Goal: Download file/media

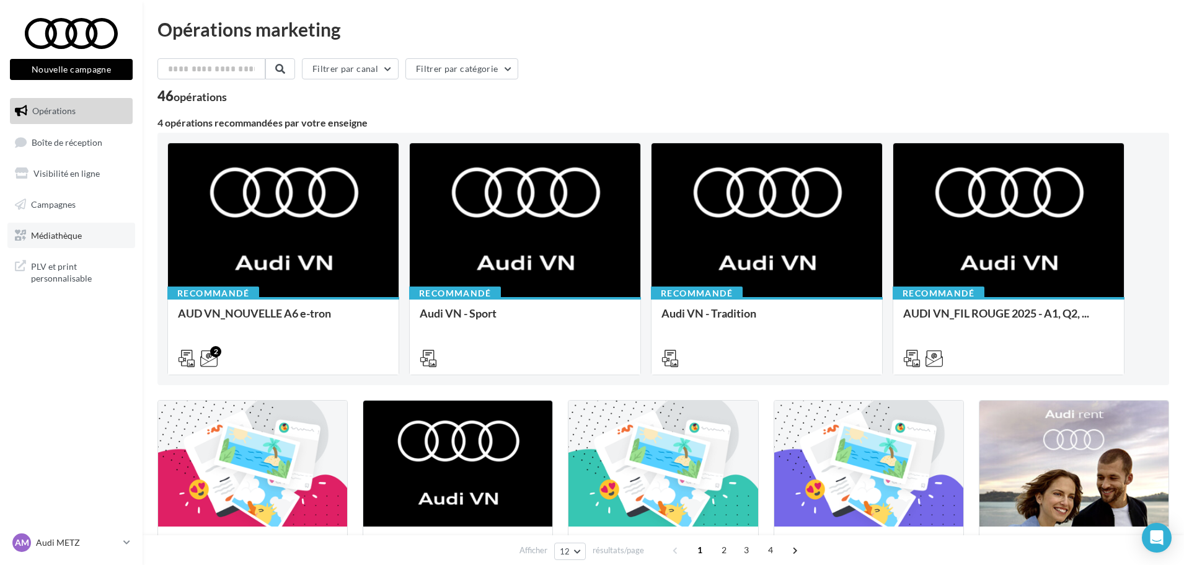
click at [39, 245] on link "Médiathèque" at bounding box center [71, 236] width 128 height 26
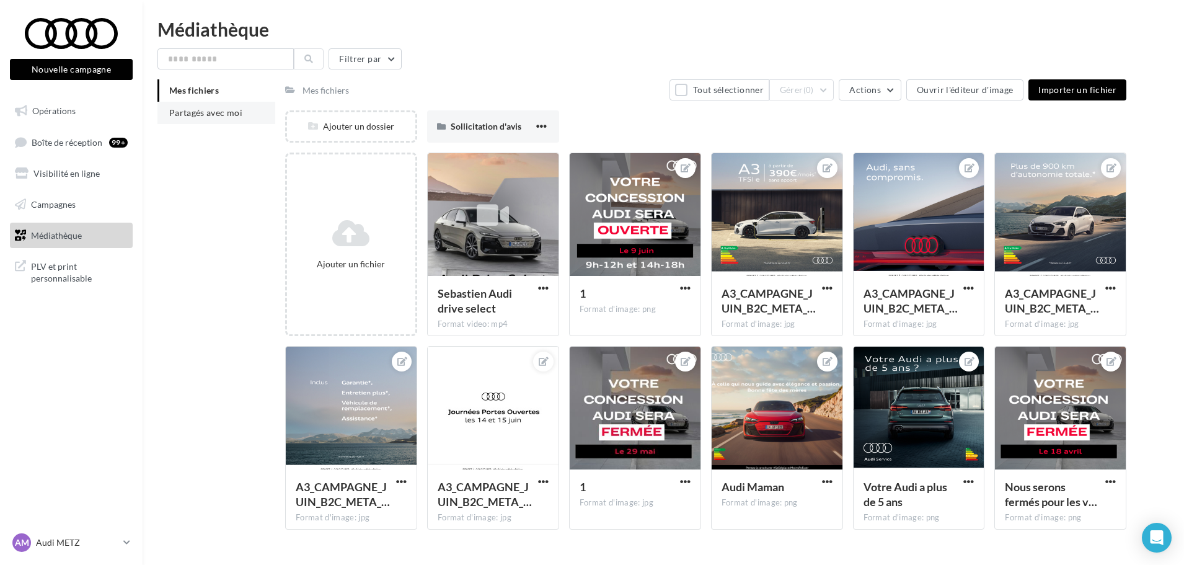
click at [219, 105] on li "Partagés avec moi" at bounding box center [216, 113] width 118 height 22
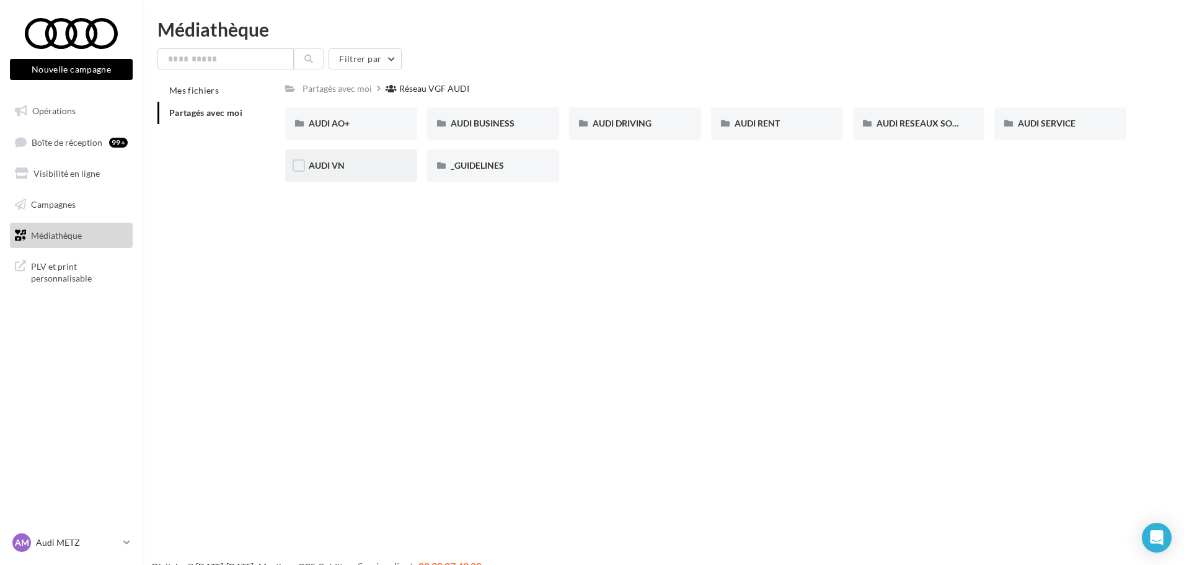
click at [377, 175] on div "AUDI VN" at bounding box center [351, 165] width 132 height 32
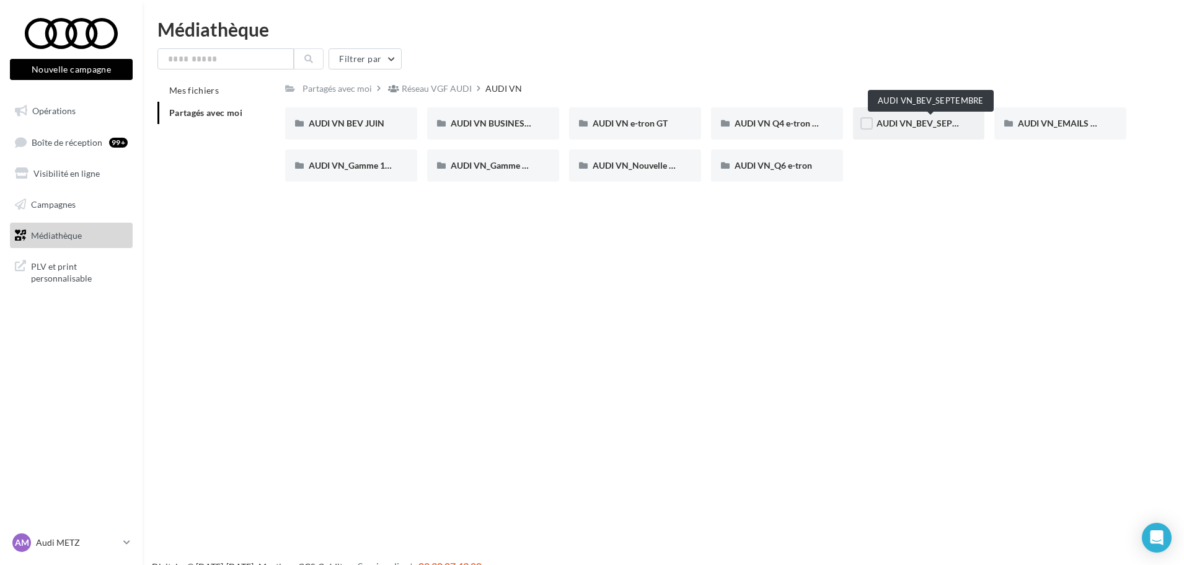
click at [898, 126] on span "AUDI VN_BEV_SEPTEMBRE" at bounding box center [931, 123] width 110 height 11
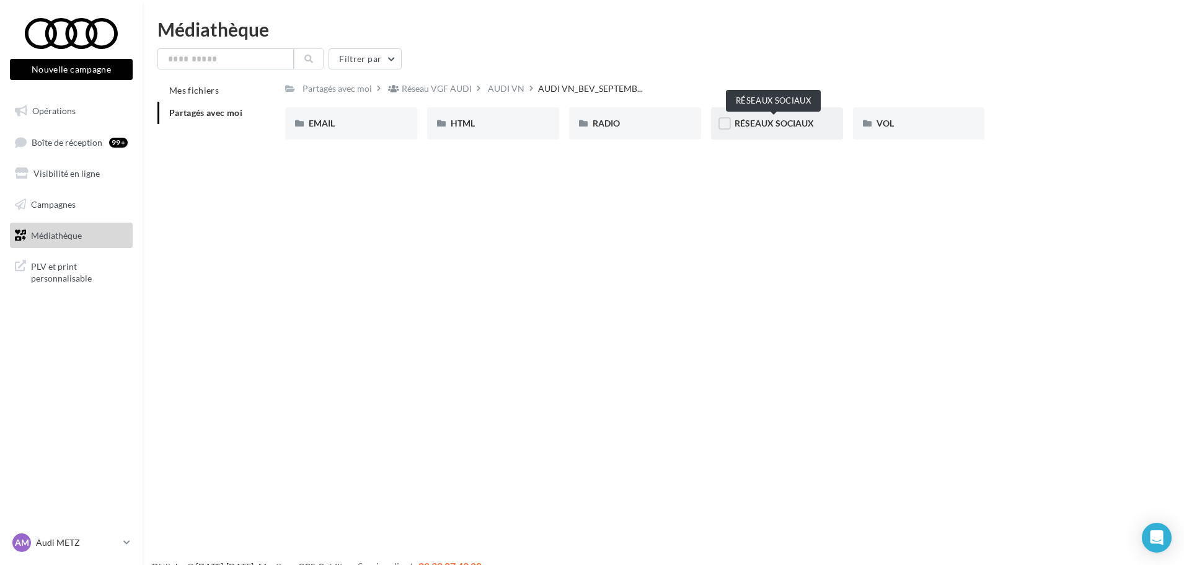
click at [764, 123] on span "RÉSEAUX SOCIAUX" at bounding box center [774, 123] width 79 height 11
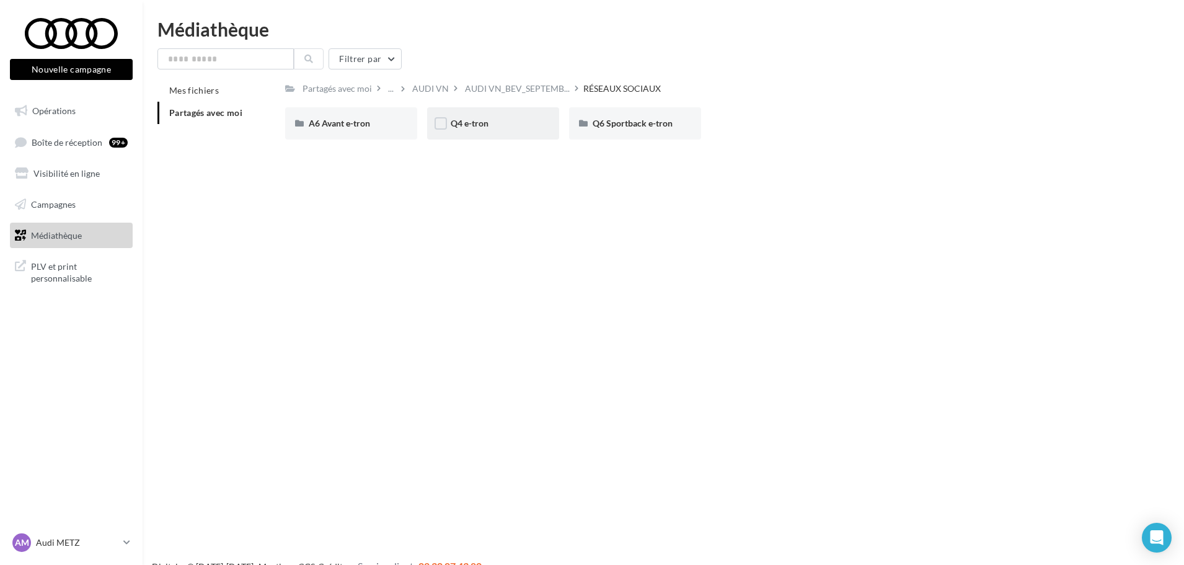
click at [520, 133] on div "Q4 e-tron" at bounding box center [493, 123] width 132 height 32
click at [350, 134] on div "CARROUSEL" at bounding box center [351, 123] width 132 height 32
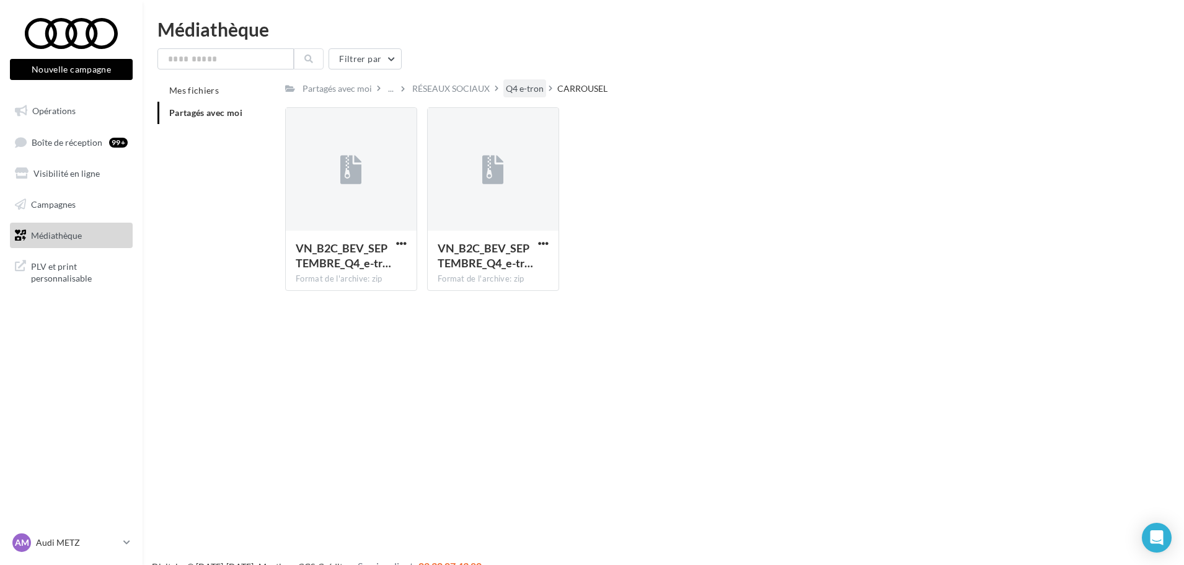
click at [519, 86] on div "Q4 e-tron" at bounding box center [525, 88] width 38 height 12
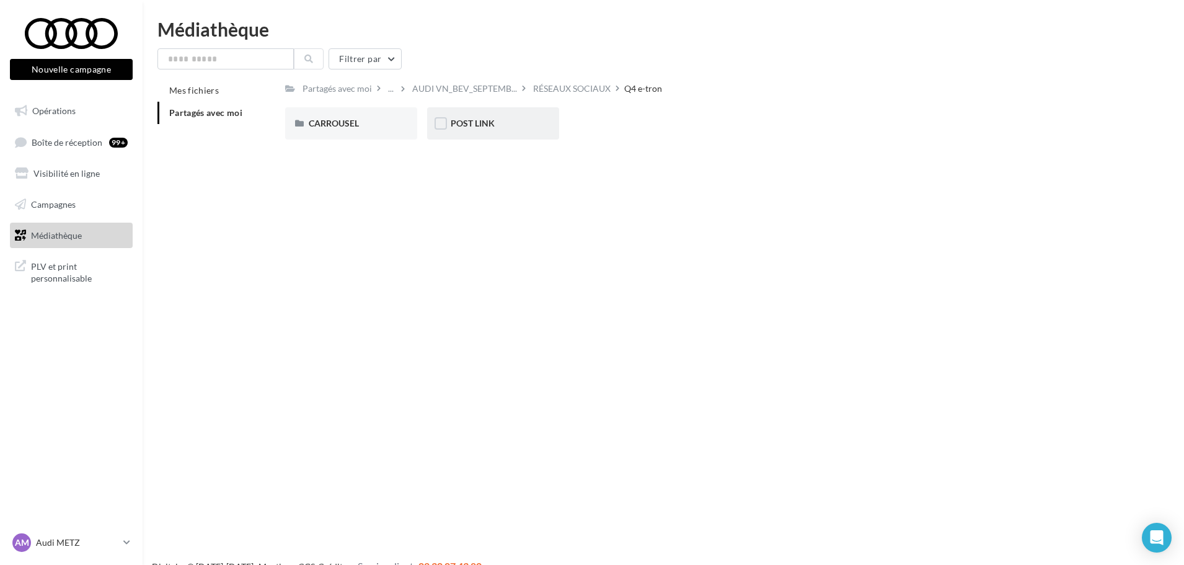
click at [497, 124] on div "POST LINK" at bounding box center [493, 123] width 85 height 12
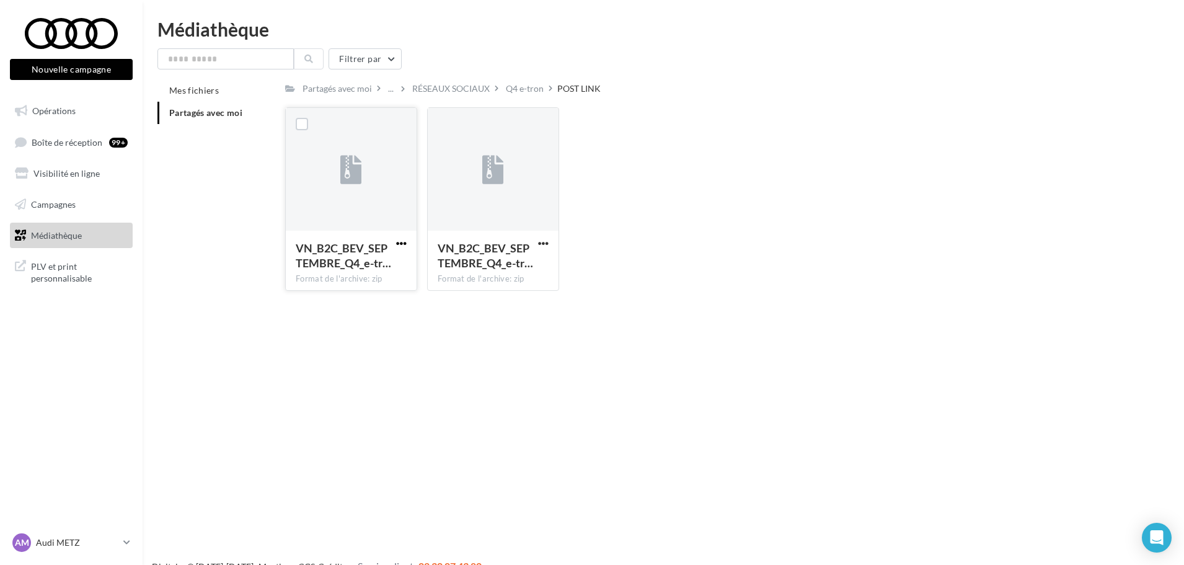
click at [405, 239] on span "button" at bounding box center [401, 243] width 11 height 11
click at [368, 274] on button "Télécharger" at bounding box center [347, 268] width 124 height 32
click at [537, 94] on div "Q4 e-tron" at bounding box center [525, 88] width 38 height 12
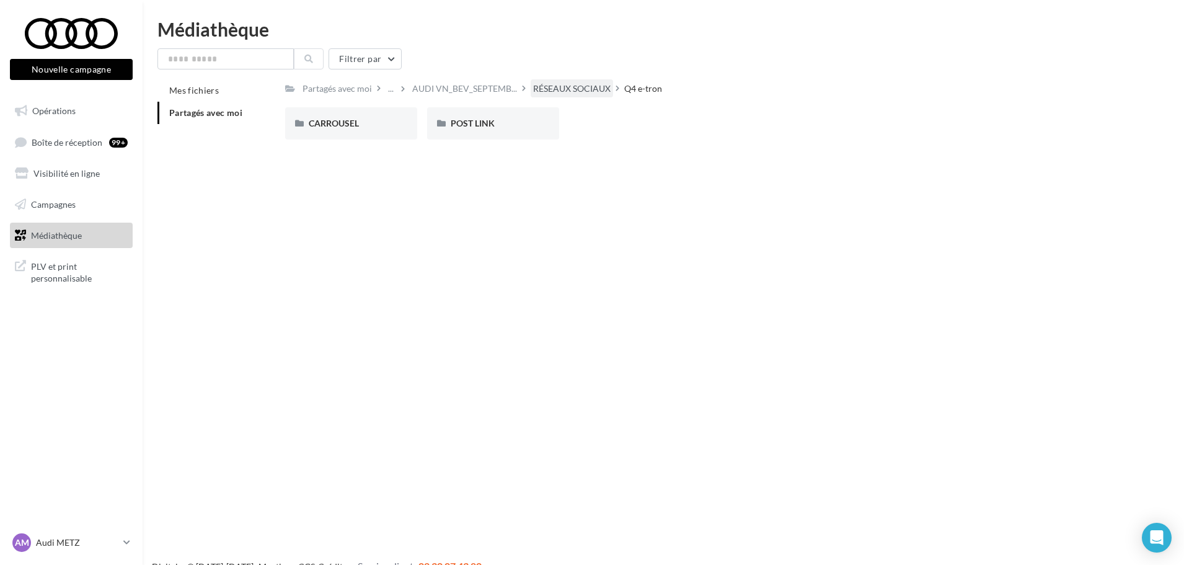
click at [558, 89] on div "RÉSEAUX SOCIAUX" at bounding box center [571, 88] width 77 height 12
click at [198, 113] on span "Partagés avec moi" at bounding box center [205, 112] width 73 height 11
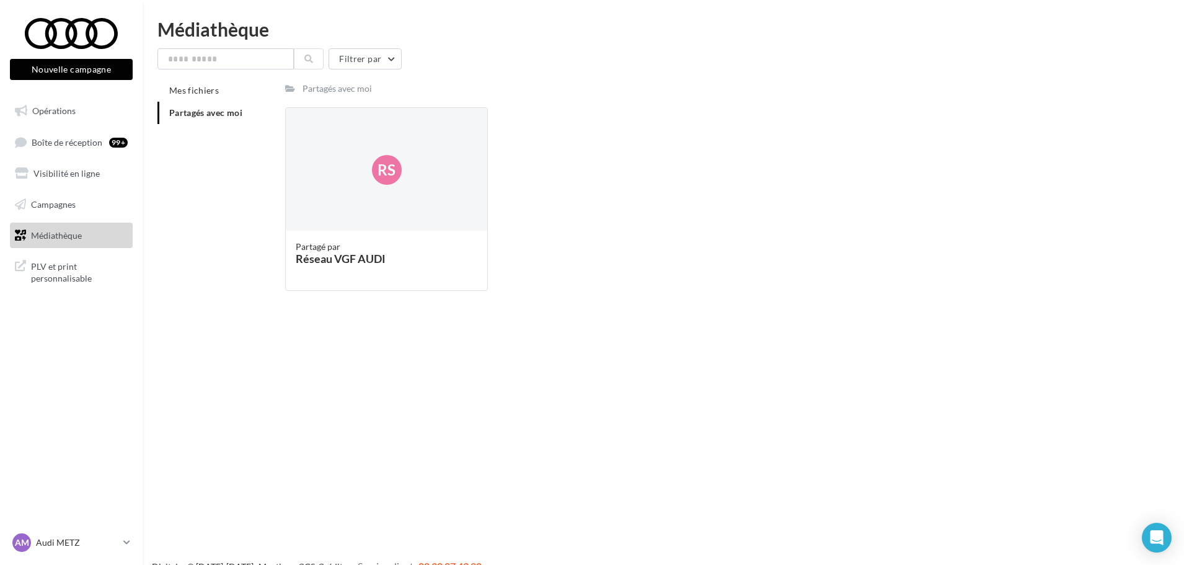
click at [217, 123] on li "Partagés avec moi" at bounding box center [216, 113] width 118 height 22
click at [218, 108] on span "Partagés avec moi" at bounding box center [205, 112] width 73 height 11
click at [82, 234] on link "Médiathèque" at bounding box center [71, 236] width 128 height 26
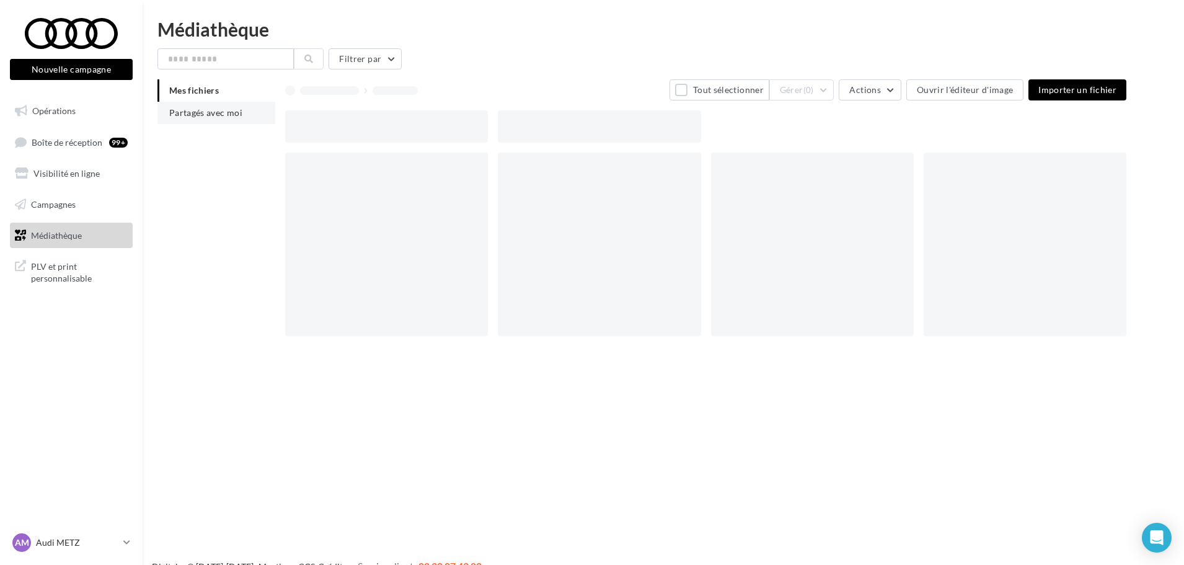
click at [227, 115] on span "Partagés avec moi" at bounding box center [205, 112] width 73 height 11
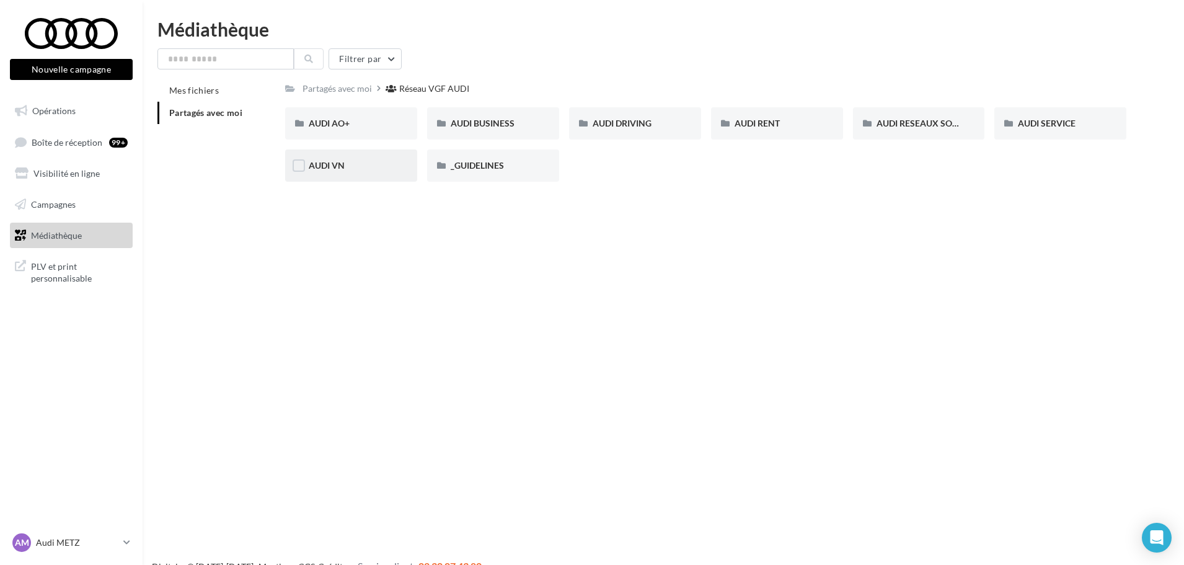
click at [345, 168] on div "AUDI VN" at bounding box center [351, 165] width 85 height 12
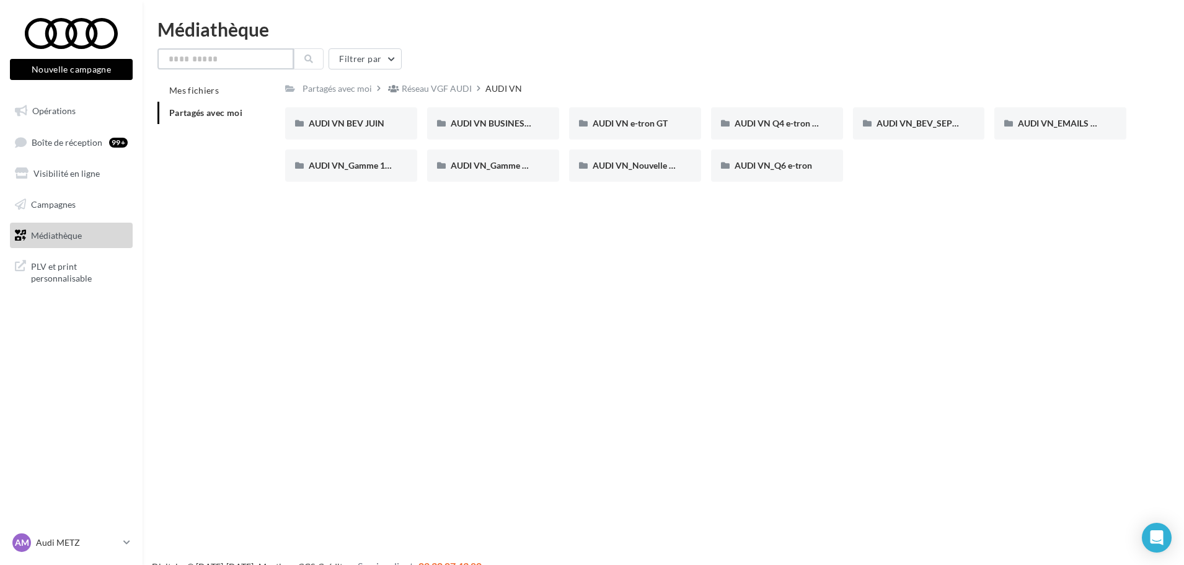
click at [223, 56] on input "text" at bounding box center [225, 58] width 136 height 21
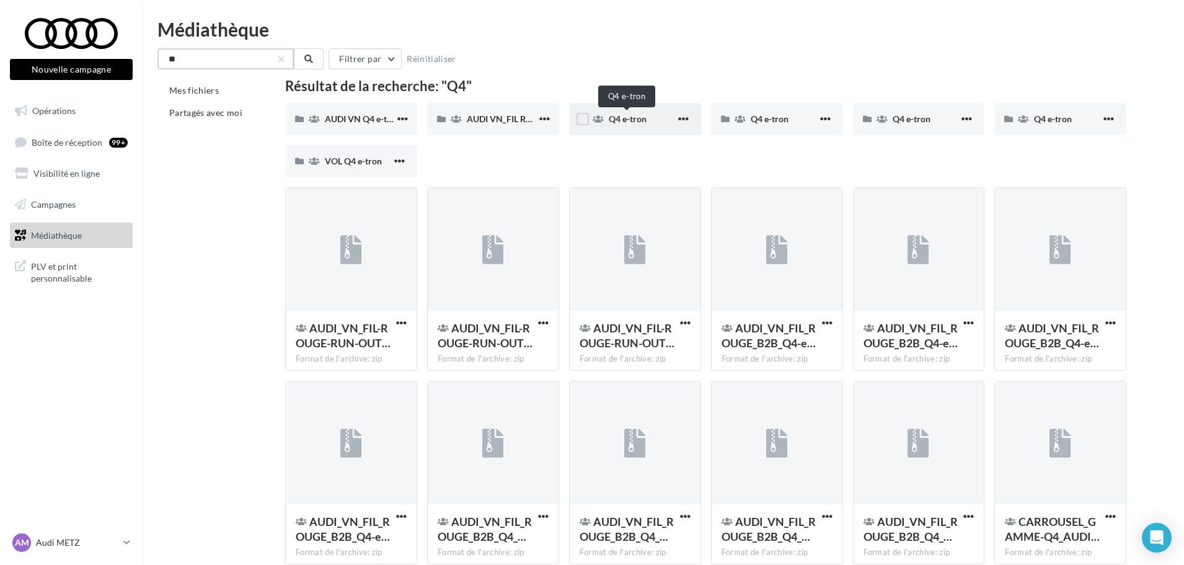
type input "**"
click at [633, 123] on span "Q4 e-tron" at bounding box center [628, 118] width 38 height 11
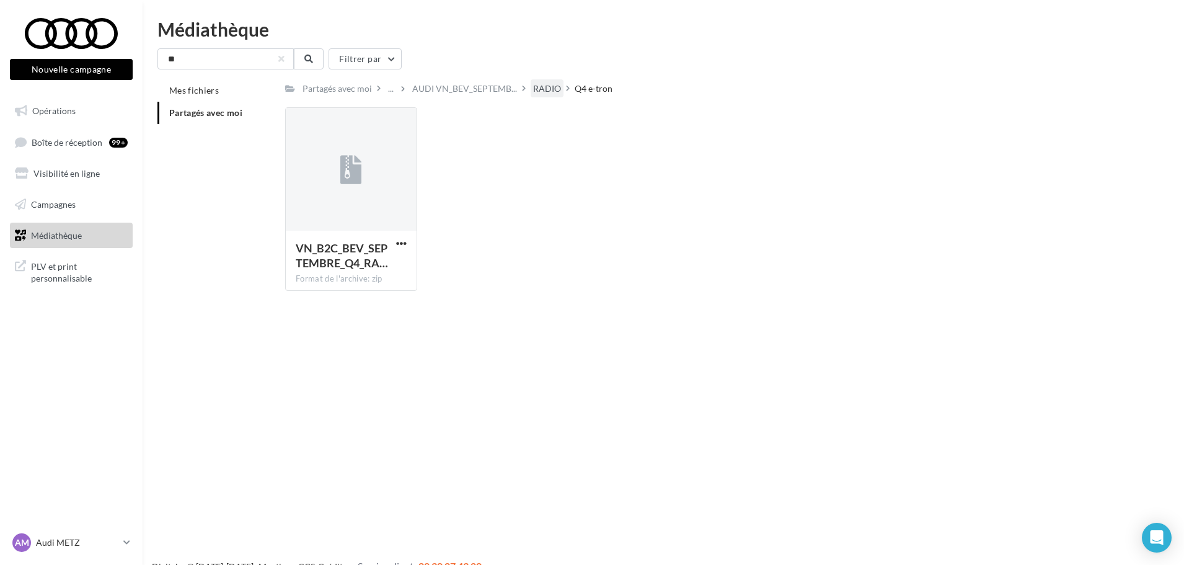
click at [545, 82] on div "RADIO" at bounding box center [547, 88] width 28 height 12
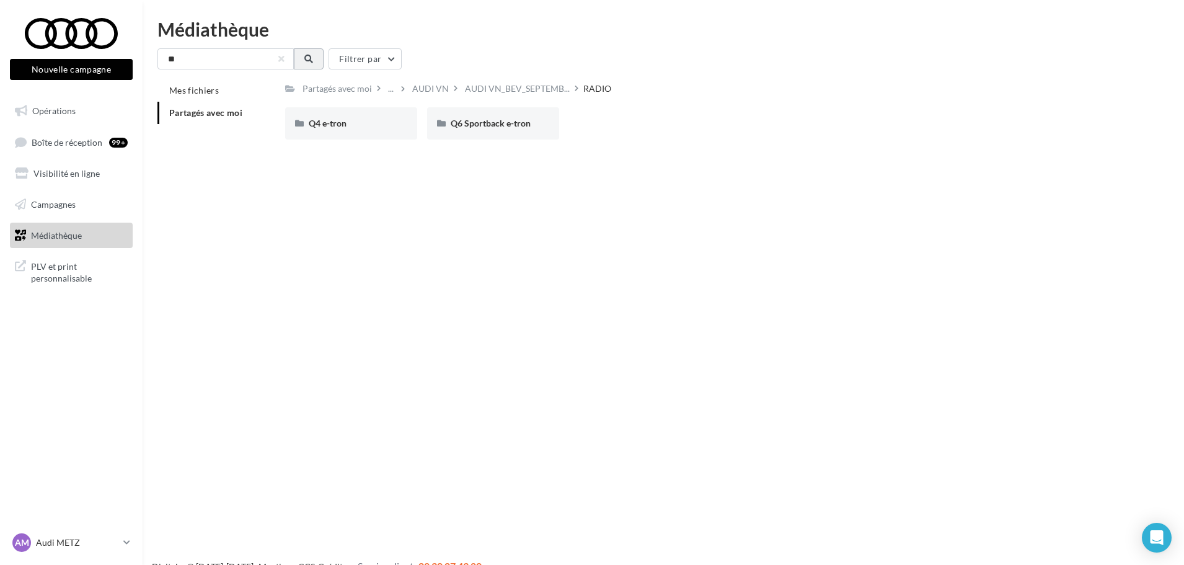
click at [309, 57] on icon at bounding box center [308, 59] width 9 height 9
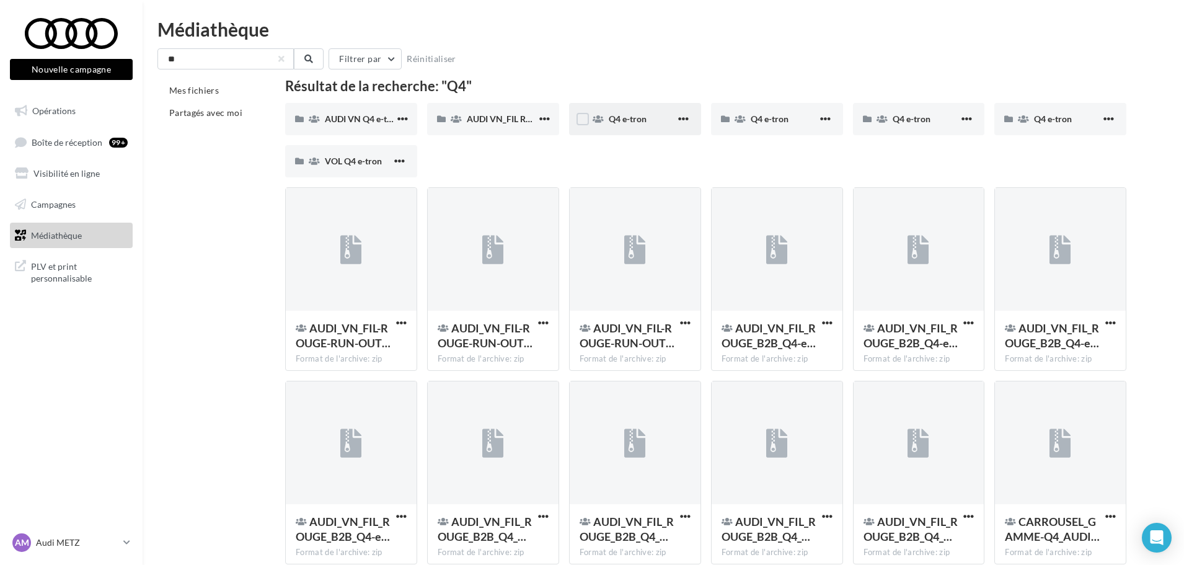
click at [624, 124] on div "Q4 e-tron" at bounding box center [642, 119] width 67 height 12
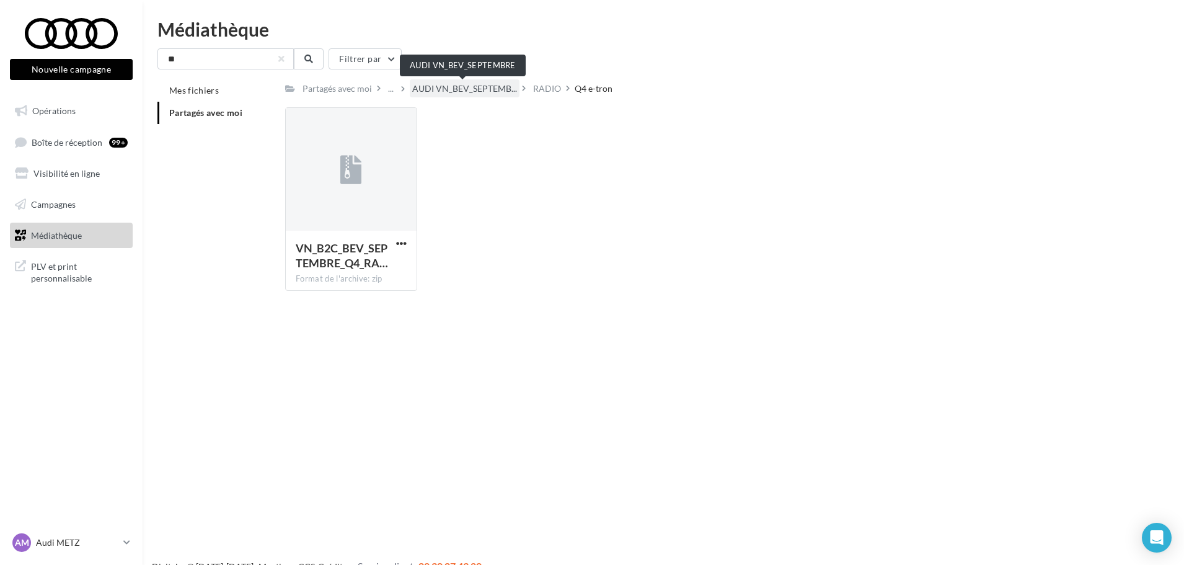
click at [474, 90] on span "AUDI VN_BEV_SEPTEMB..." at bounding box center [464, 88] width 105 height 12
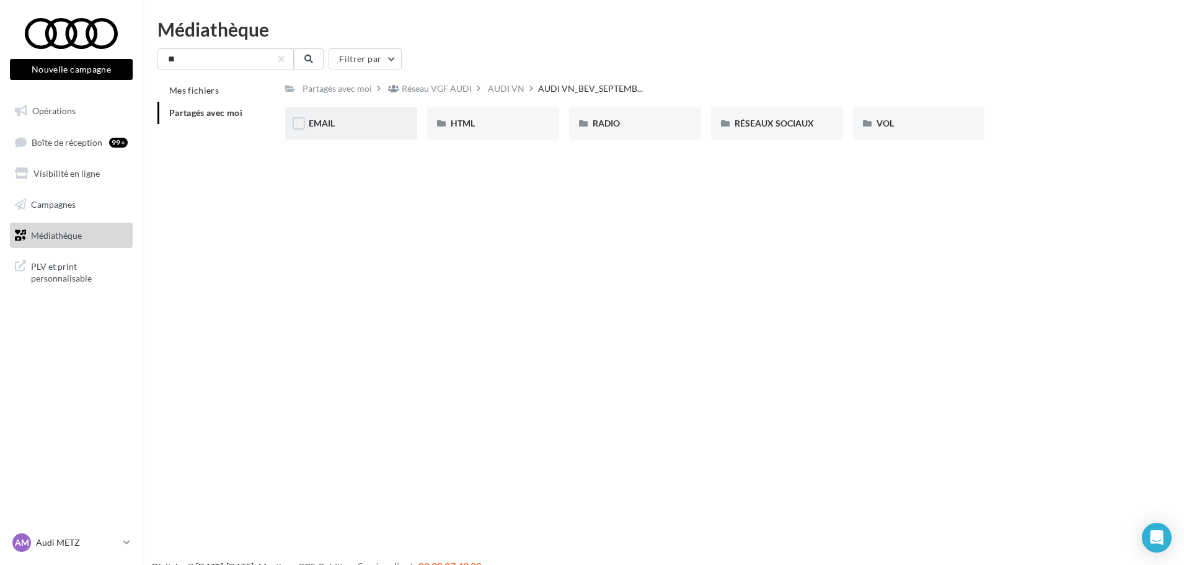
click at [371, 122] on div "EMAIL" at bounding box center [351, 123] width 85 height 12
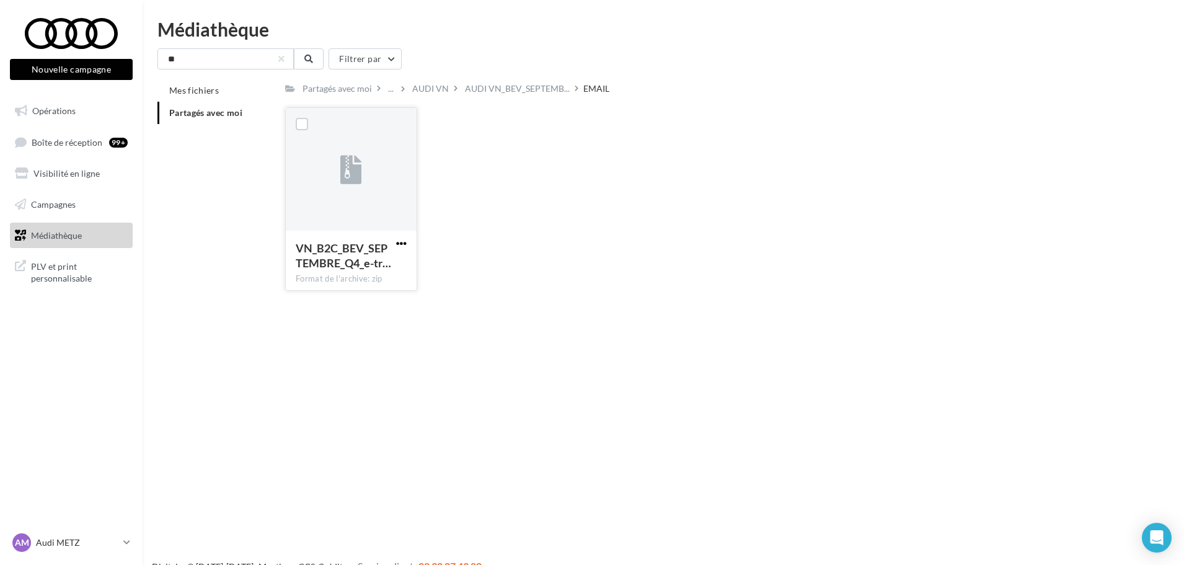
click at [402, 243] on span "button" at bounding box center [401, 243] width 11 height 11
click at [376, 265] on button "Télécharger" at bounding box center [347, 268] width 124 height 32
click at [469, 94] on span "AUDI VN_BEV_SEPTEMB..." at bounding box center [517, 88] width 105 height 12
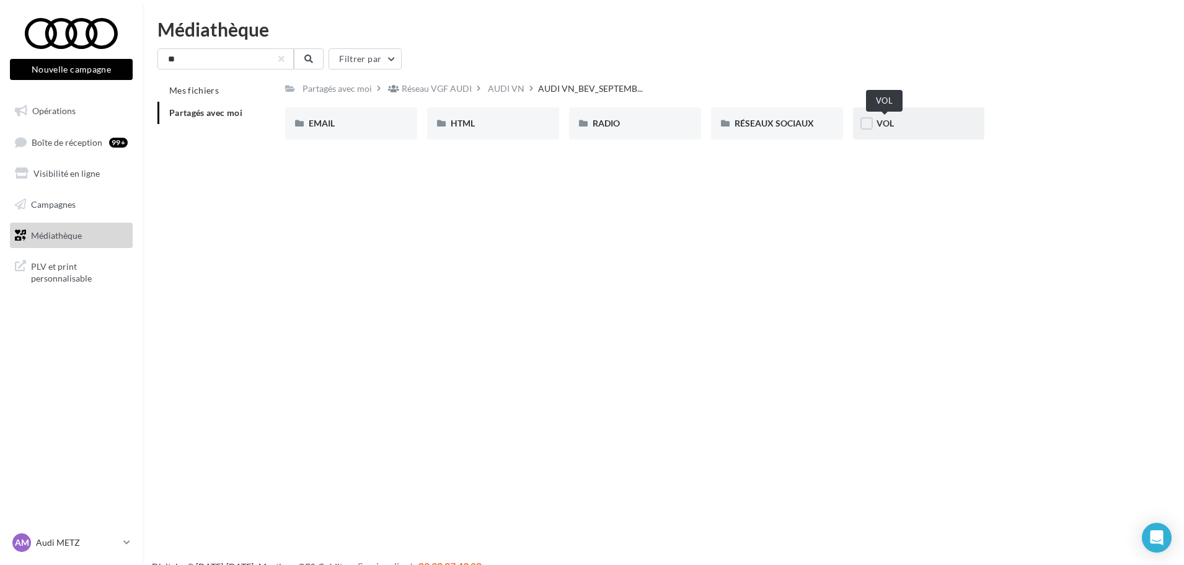
click at [886, 121] on span "VOL" at bounding box center [884, 123] width 17 height 11
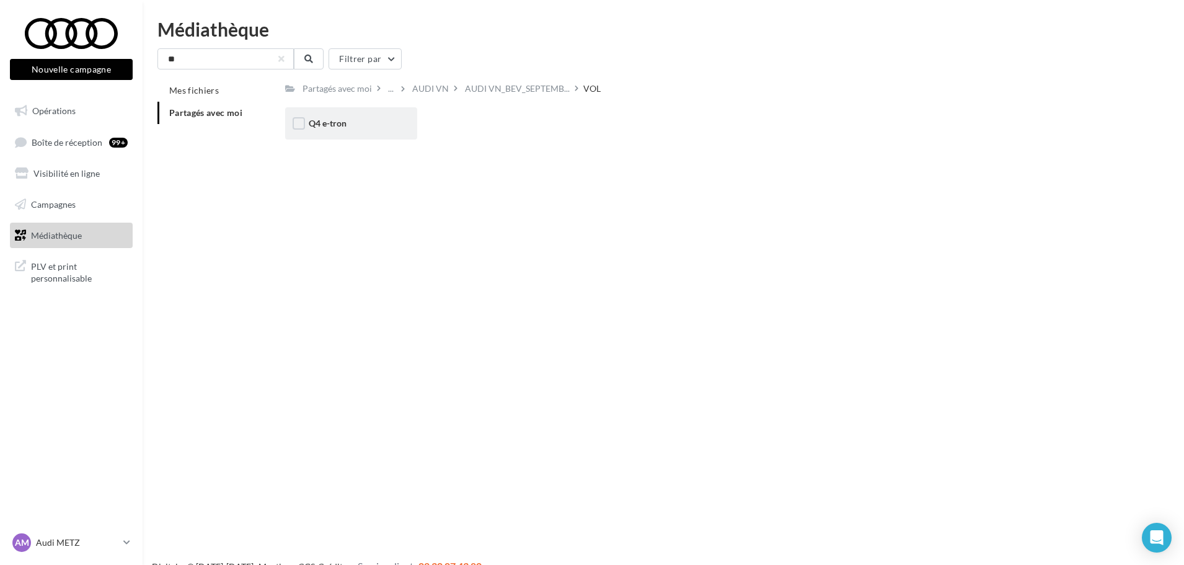
click at [365, 131] on div "Q4 e-tron" at bounding box center [351, 123] width 132 height 32
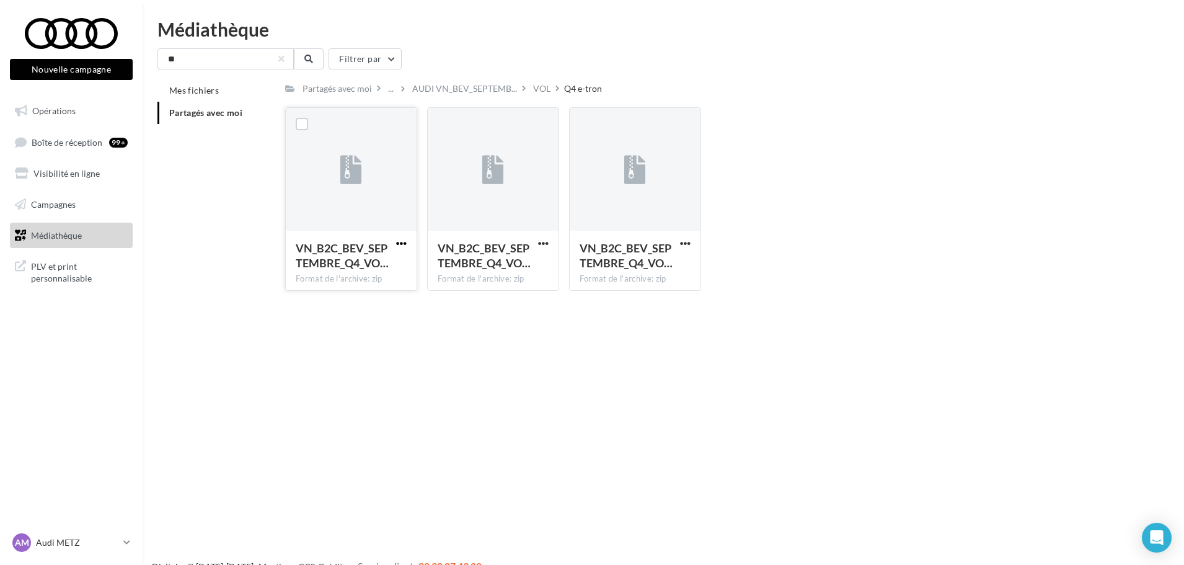
click at [402, 244] on span "button" at bounding box center [401, 243] width 11 height 11
click at [338, 265] on button "Télécharger" at bounding box center [347, 268] width 124 height 32
click at [542, 240] on span "button" at bounding box center [543, 243] width 11 height 11
click at [503, 268] on button "Télécharger" at bounding box center [489, 268] width 124 height 32
click at [689, 241] on span "button" at bounding box center [685, 243] width 11 height 11
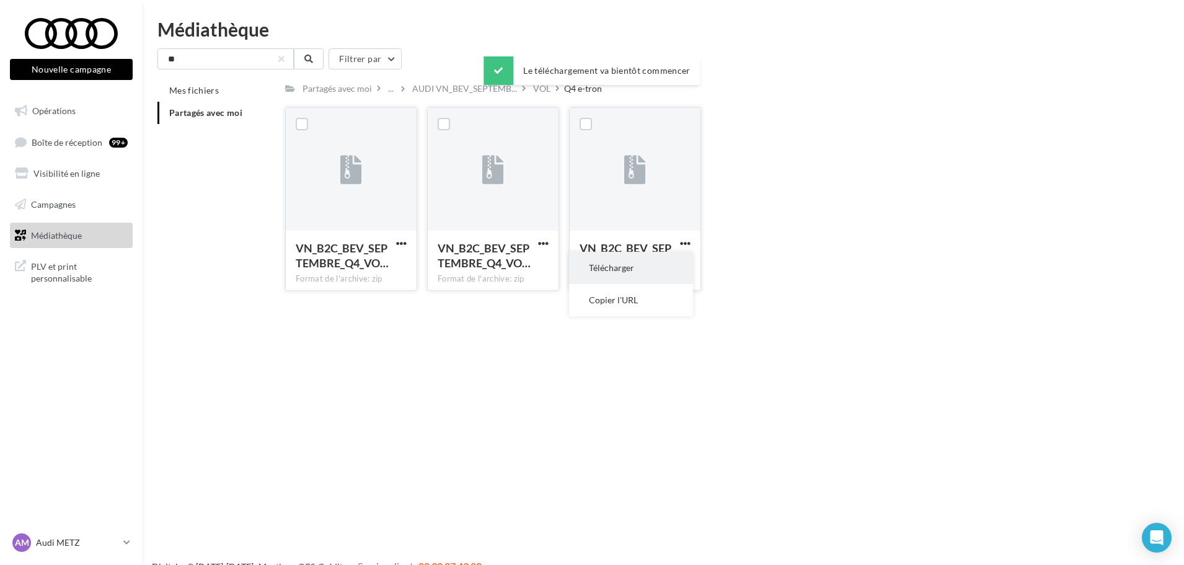
click at [631, 271] on button "Télécharger" at bounding box center [631, 268] width 124 height 32
click at [692, 378] on div "Nouvelle campagne Nouvelle campagne Opérations Boîte de réception 99+ Visibilit…" at bounding box center [592, 302] width 1184 height 565
click at [320, 369] on div "Nouvelle campagne Nouvelle campagne Opérations Boîte de réception 99+ Visibilit…" at bounding box center [592, 302] width 1184 height 565
click at [541, 245] on span "button" at bounding box center [543, 243] width 11 height 11
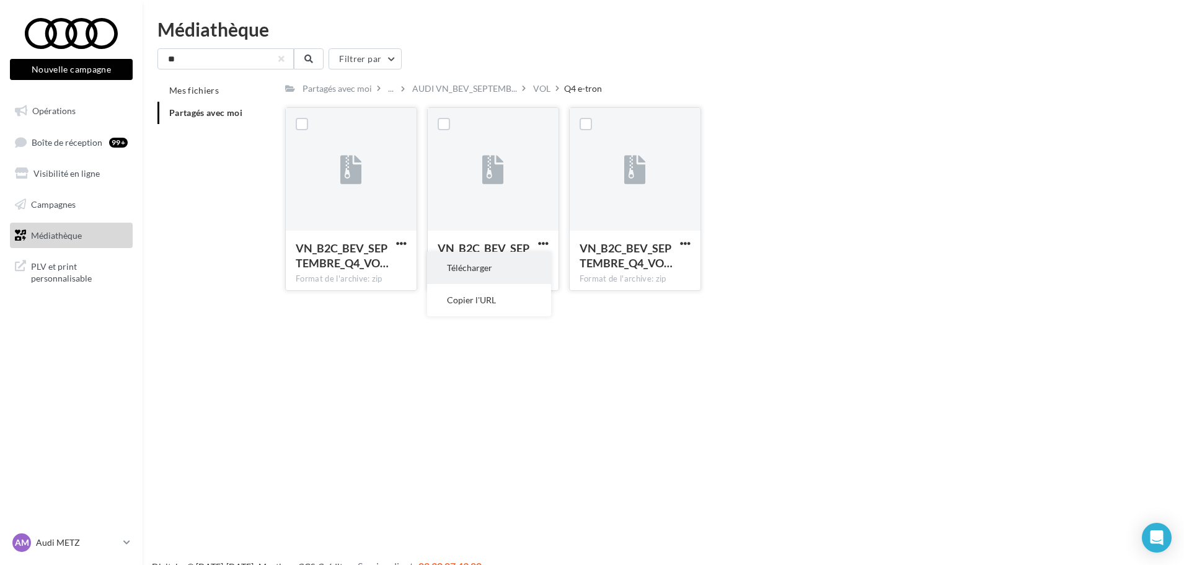
click at [514, 265] on button "Télécharger" at bounding box center [489, 268] width 124 height 32
click at [35, 267] on span "PLV et print personnalisable" at bounding box center [79, 271] width 97 height 27
